Goal: Task Accomplishment & Management: Manage account settings

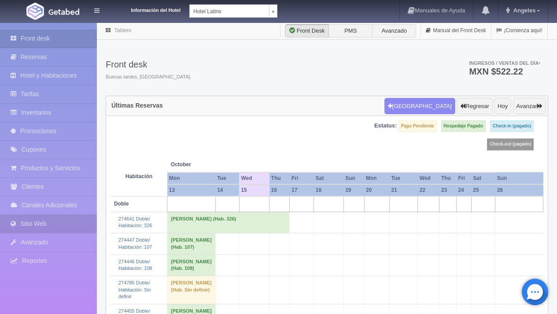
click at [51, 226] on link "Sitio Web" at bounding box center [48, 223] width 97 height 18
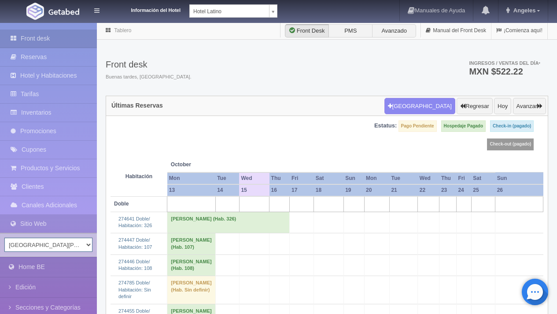
click at [60, 245] on select "Hotel San Francisco Plaza Hotel Universo Hotel Latino Hotel Cervantes" at bounding box center [48, 244] width 88 height 14
select select "324"
click at [4, 237] on select "Hotel San Francisco Plaza Hotel Universo Hotel Latino Hotel Cervantes" at bounding box center [48, 244] width 88 height 14
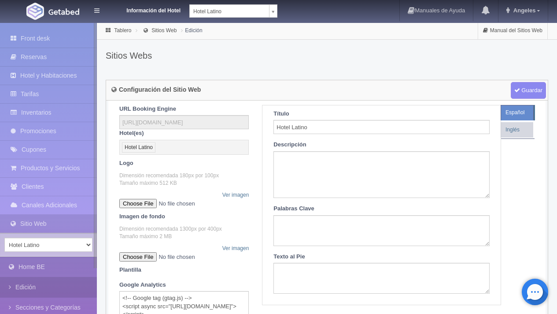
click at [53, 285] on link "Edición" at bounding box center [48, 287] width 97 height 20
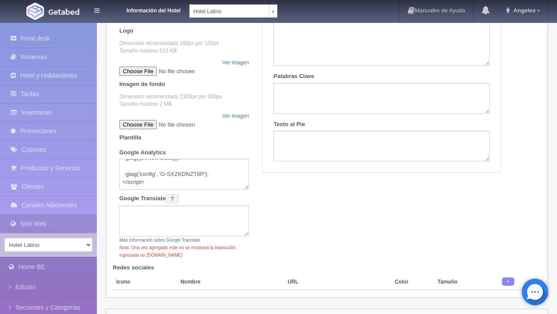
scroll to position [65, 0]
